Goal: Task Accomplishment & Management: Manage account settings

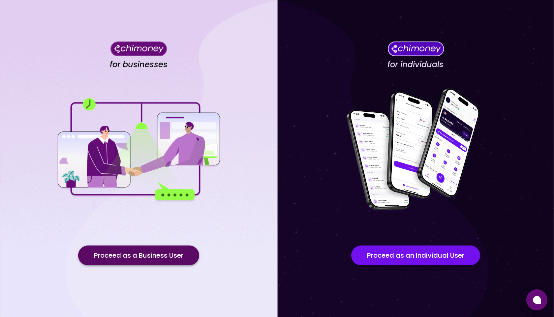
click at [86, 260] on button "Proceed as a Business User" at bounding box center [138, 256] width 121 height 20
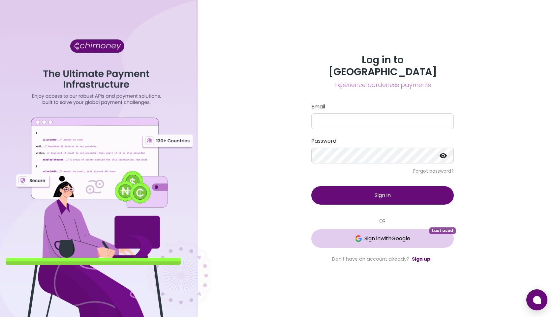
click at [377, 235] on span "Sign in with Google" at bounding box center [387, 239] width 46 height 8
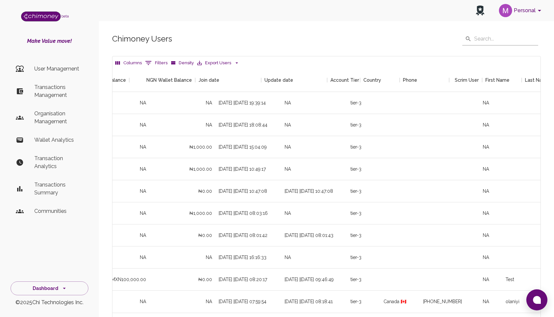
scroll to position [0, 700]
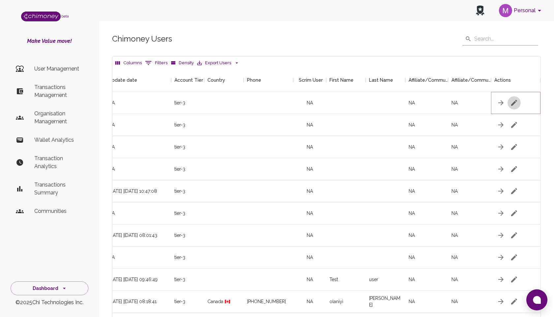
click at [512, 102] on icon "button" at bounding box center [514, 103] width 8 height 8
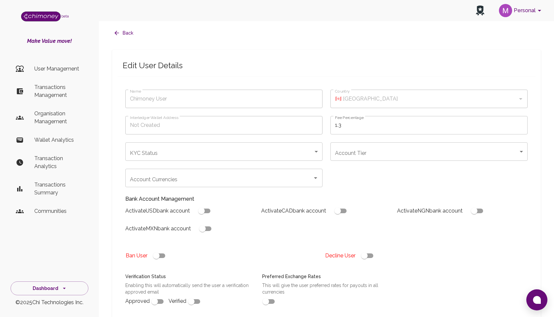
type input "completed"
type input "tier-3"
checkbox input "true"
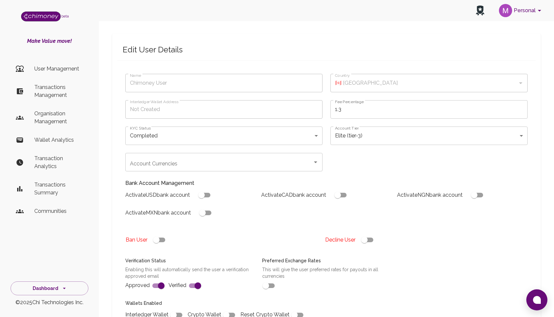
scroll to position [19, 0]
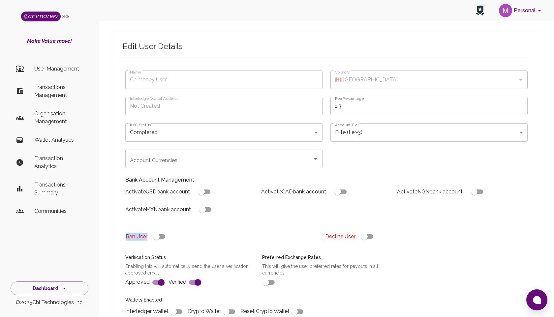
drag, startPoint x: 125, startPoint y: 238, endPoint x: 149, endPoint y: 241, distance: 23.6
click at [149, 241] on div "Ban User" at bounding box center [220, 234] width 200 height 18
copy p "Ban User"
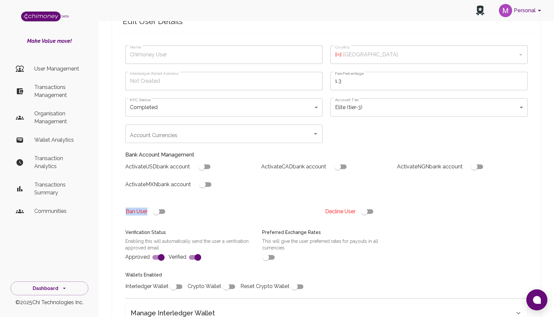
scroll to position [171, 0]
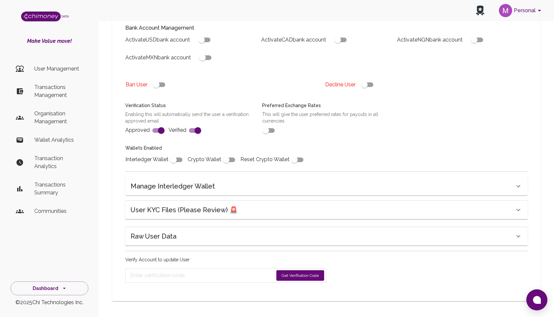
click at [406, 143] on div "Name Chimoney User Name Country 🇨🇦 [GEOGRAPHIC_DATA] Country Interledger Wallet…" at bounding box center [322, 39] width 410 height 256
click at [408, 204] on div "User KYC Files (Please Review) 🚨" at bounding box center [326, 210] width 402 height 18
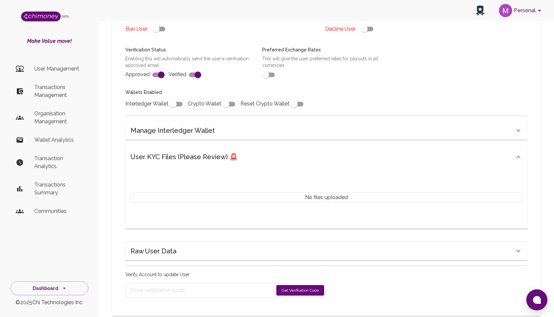
scroll to position [242, 0]
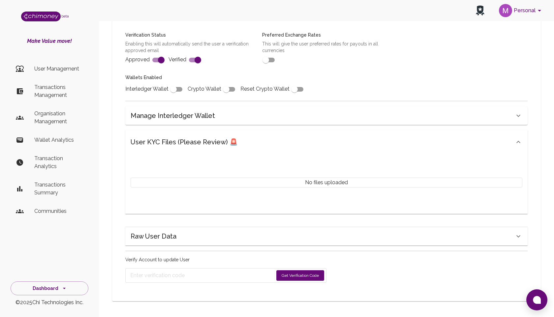
click at [518, 142] on icon at bounding box center [518, 142] width 8 height 8
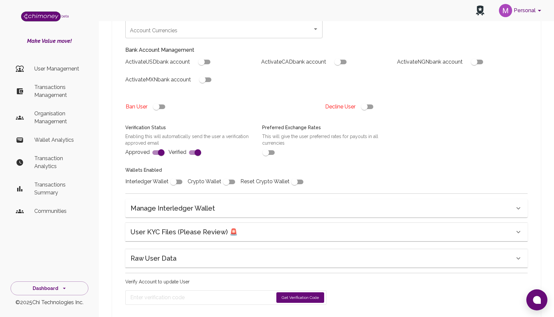
scroll to position [171, 0]
